Goal: Obtain resource: Obtain resource

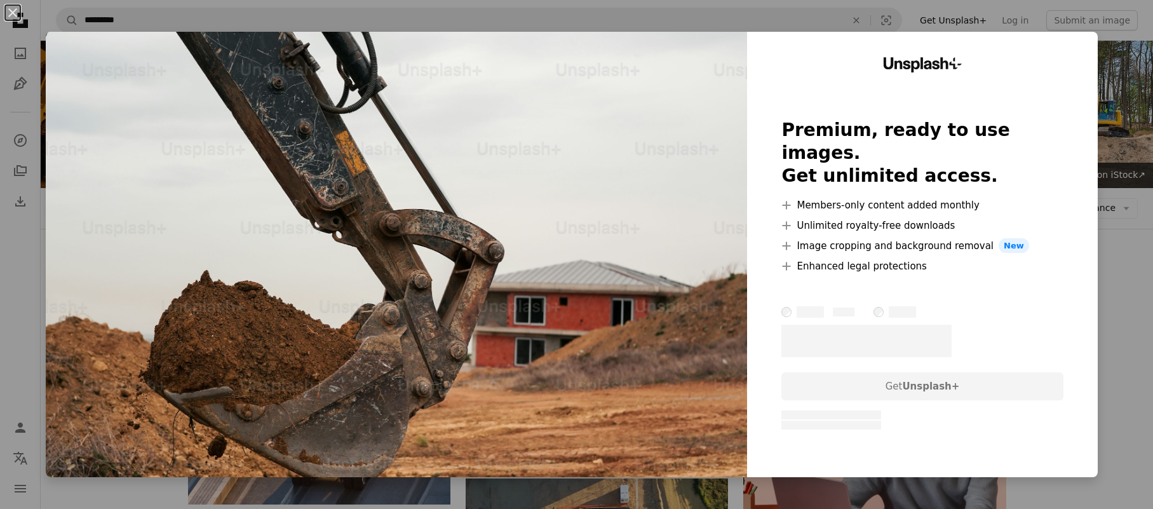
scroll to position [945, 0]
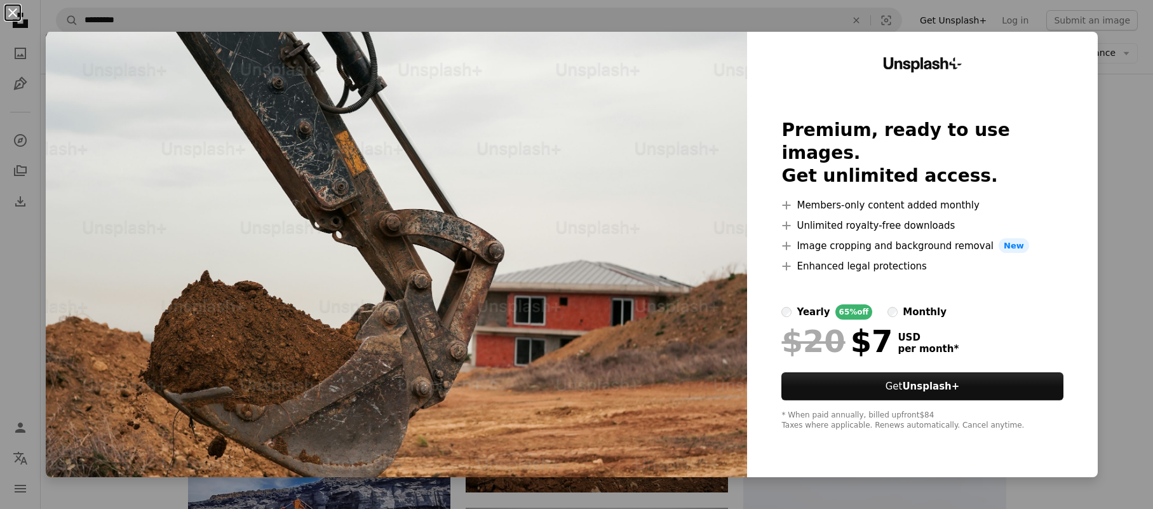
click at [14, 12] on button "An X shape" at bounding box center [12, 12] width 15 height 15
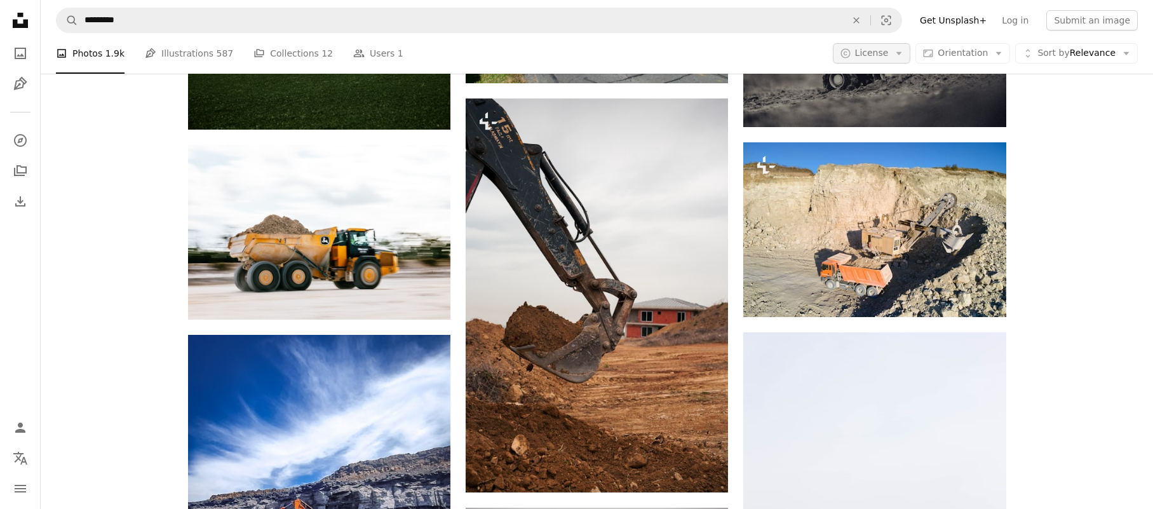
click at [889, 50] on span "License" at bounding box center [872, 53] width 34 height 10
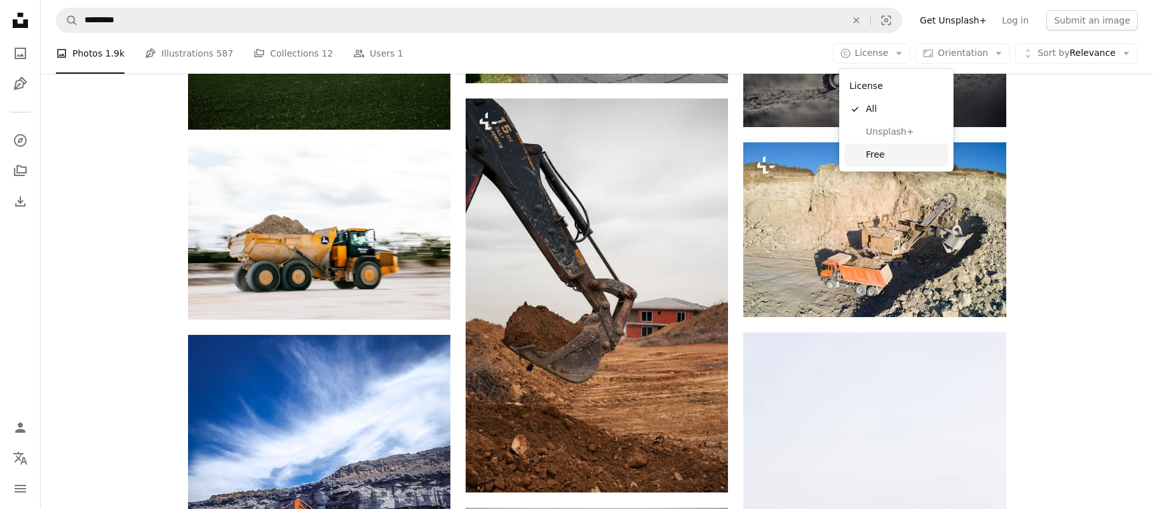
click at [877, 154] on span "Free" at bounding box center [904, 155] width 77 height 13
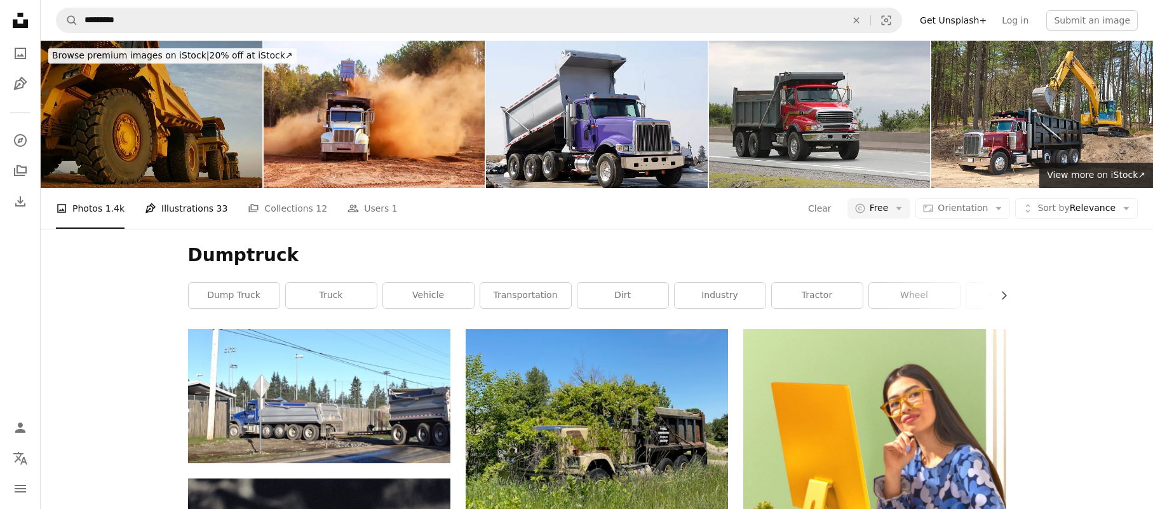
scroll to position [3, 0]
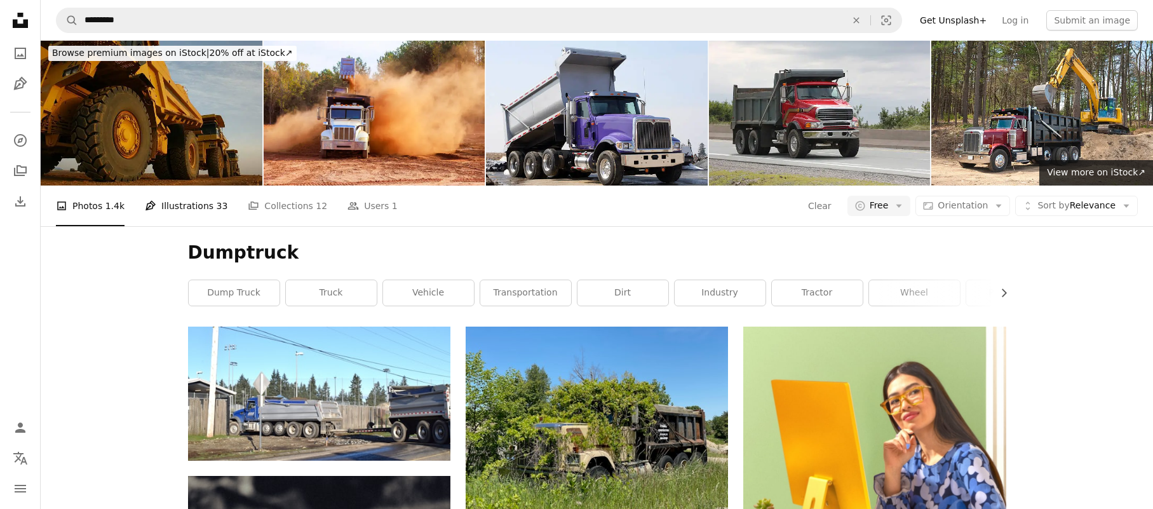
click at [163, 208] on link "Pen Tool Illustrations 33" at bounding box center [186, 205] width 83 height 41
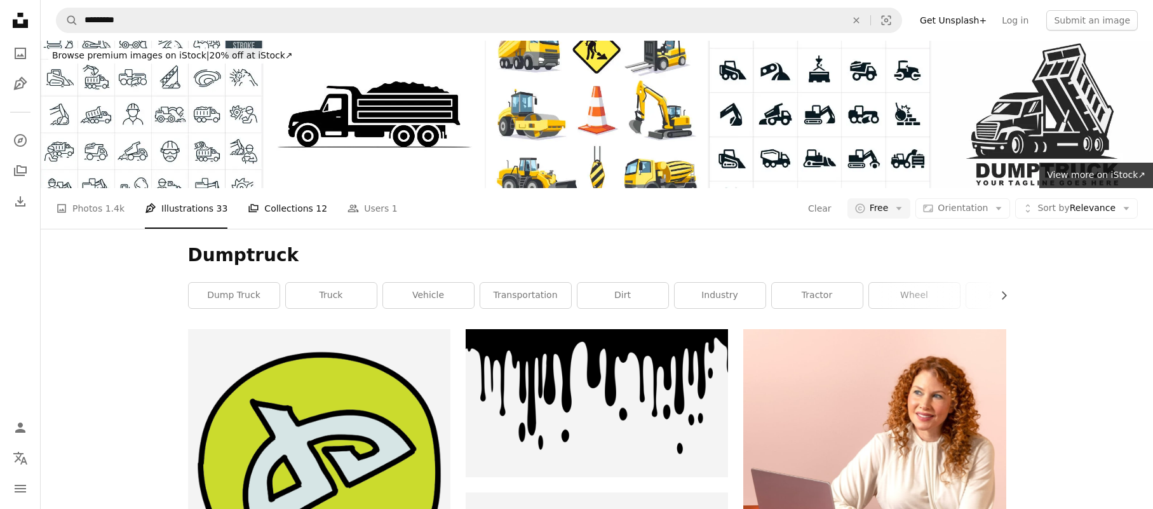
click at [260, 208] on link "A stack of folders Collections 12" at bounding box center [287, 208] width 79 height 41
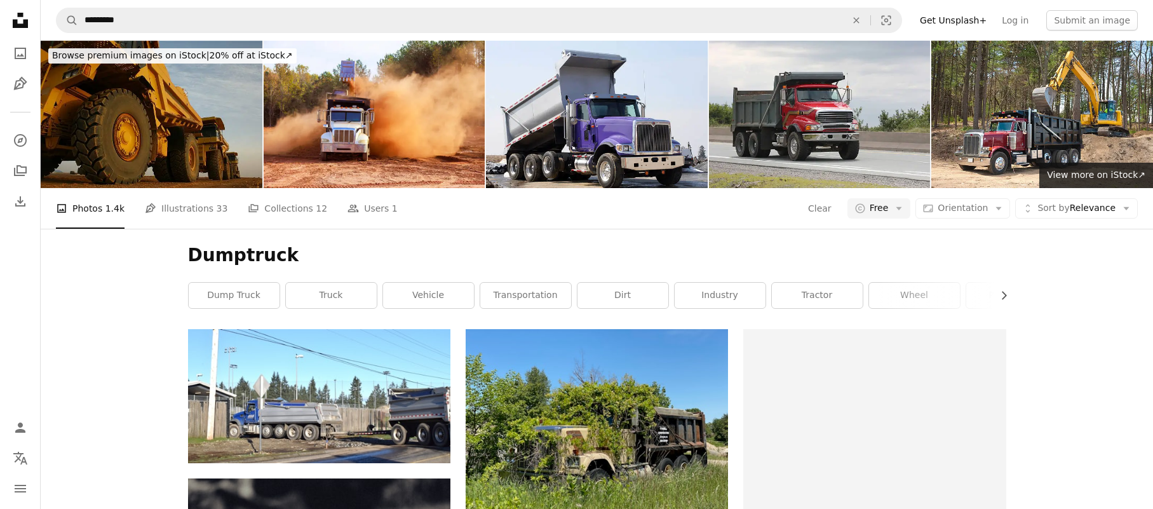
scroll to position [3, 0]
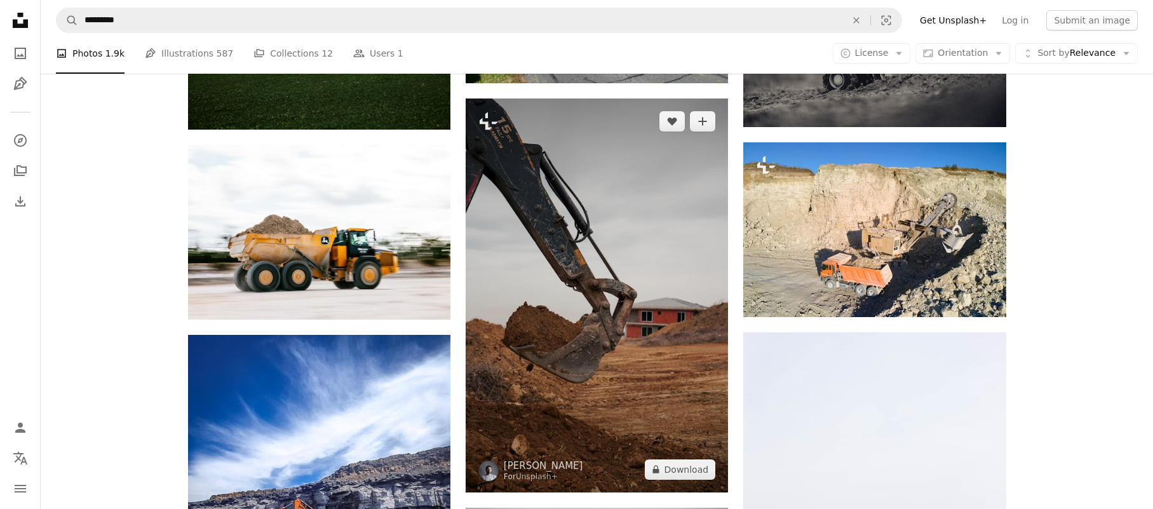
scroll to position [946, 0]
